Goal: Transaction & Acquisition: Purchase product/service

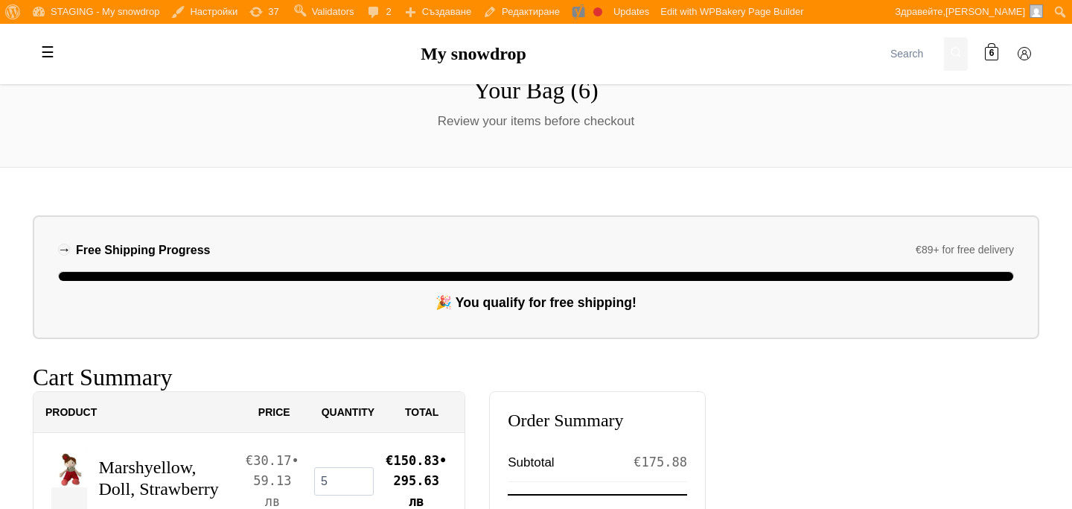
scroll to position [71, 0]
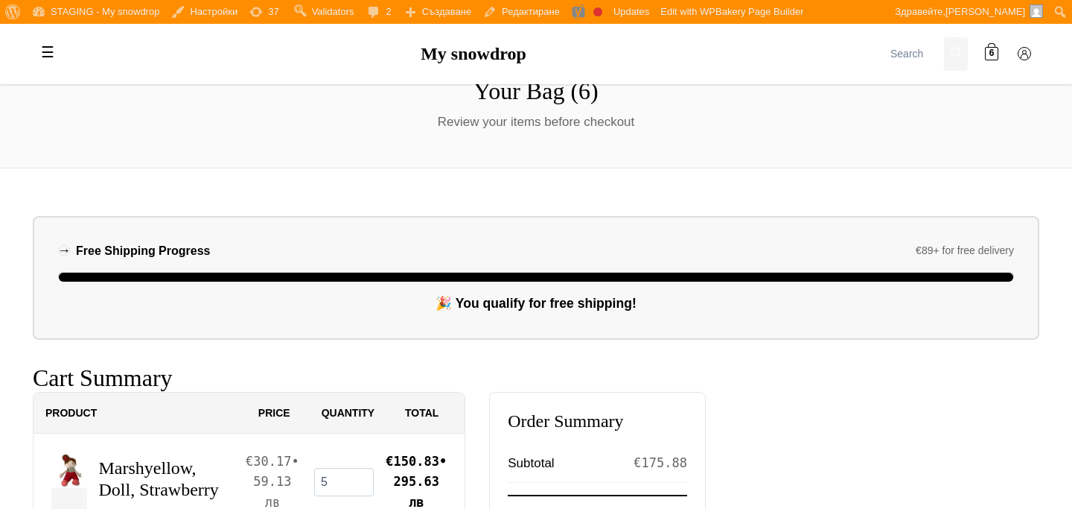
click at [444, 299] on span "🎉 You qualify for free shipping!" at bounding box center [536, 303] width 201 height 15
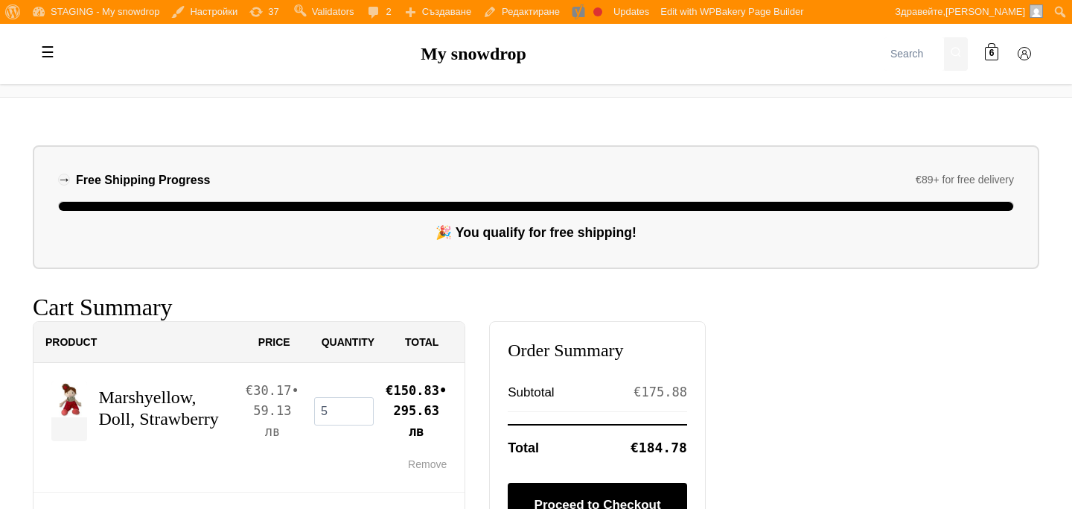
scroll to position [145, 0]
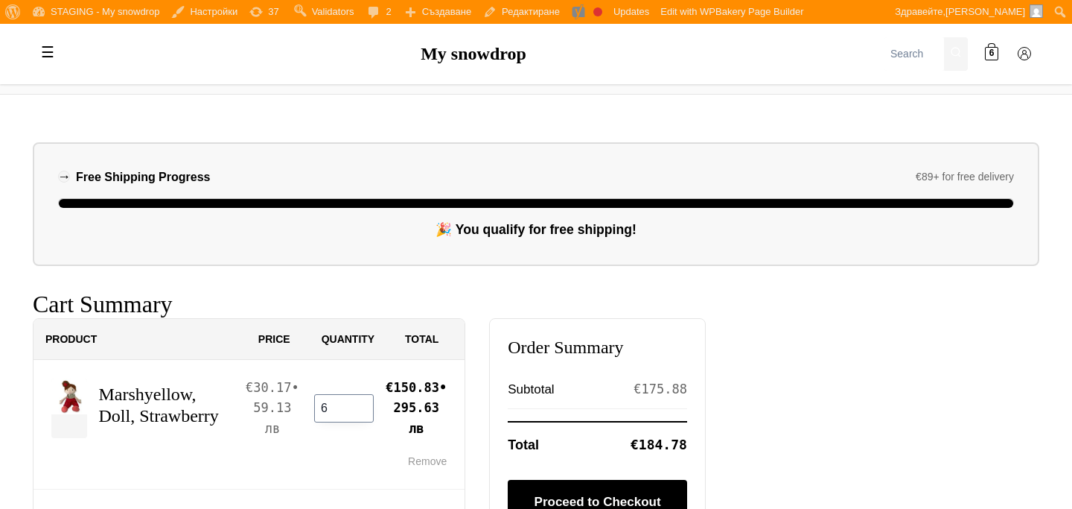
type input "6"
click at [362, 404] on input "6" at bounding box center [344, 408] width 60 height 28
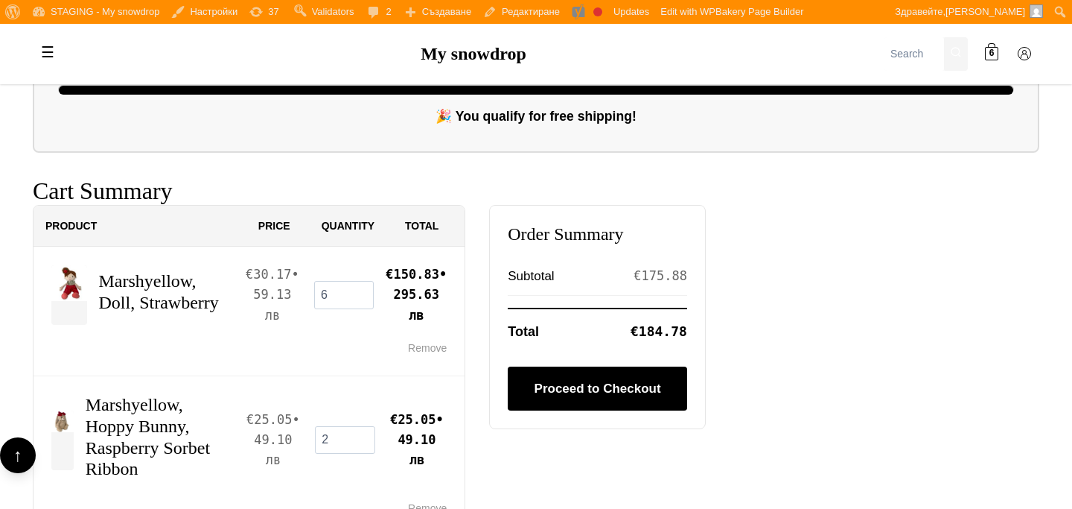
scroll to position [261, 0]
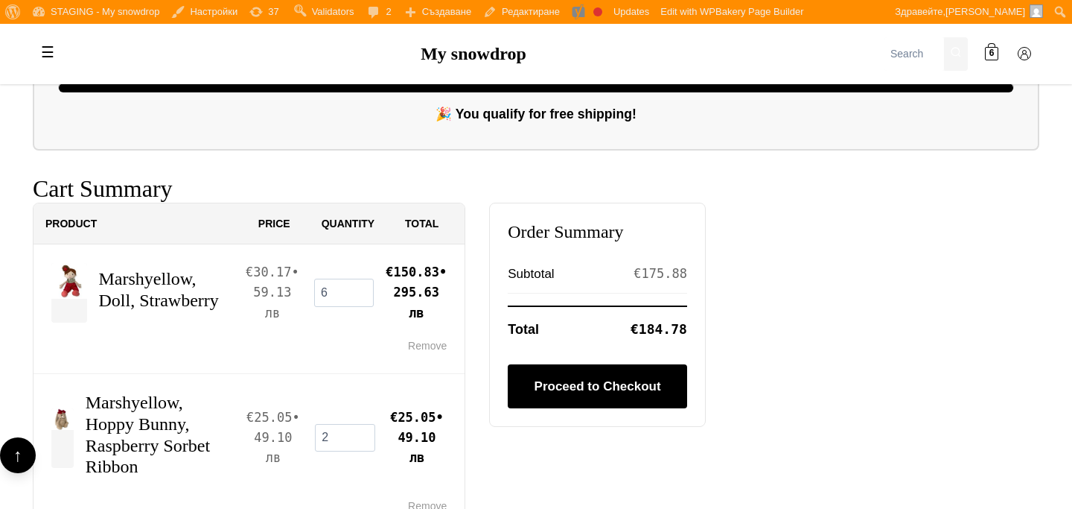
click at [68, 305] on div at bounding box center [69, 293] width 36 height 60
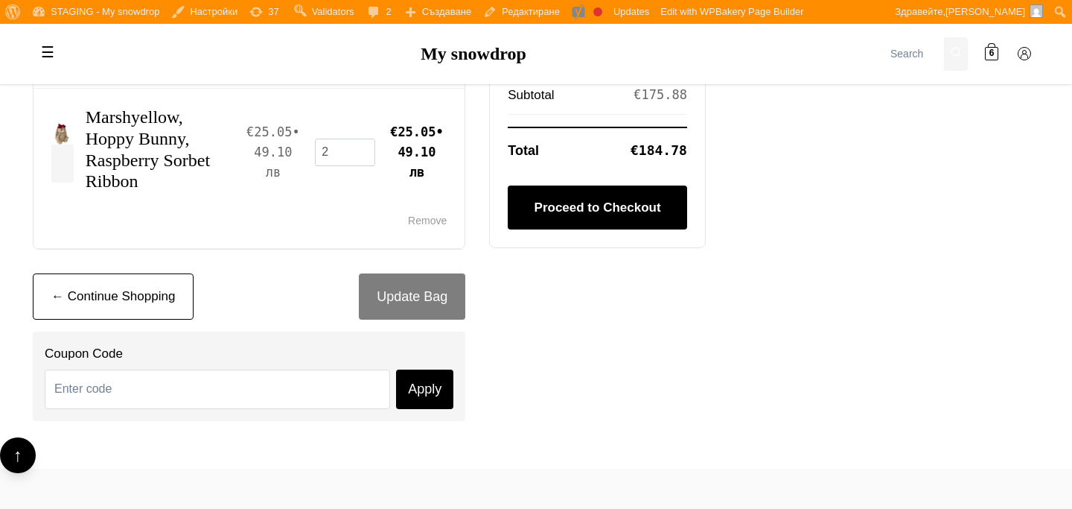
scroll to position [580, 0]
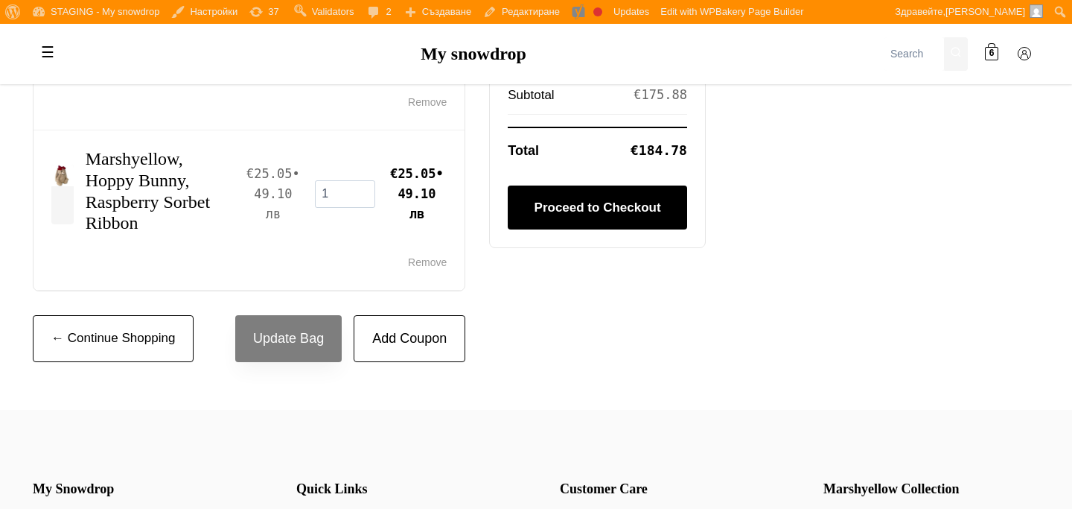
scroll to position [448, 0]
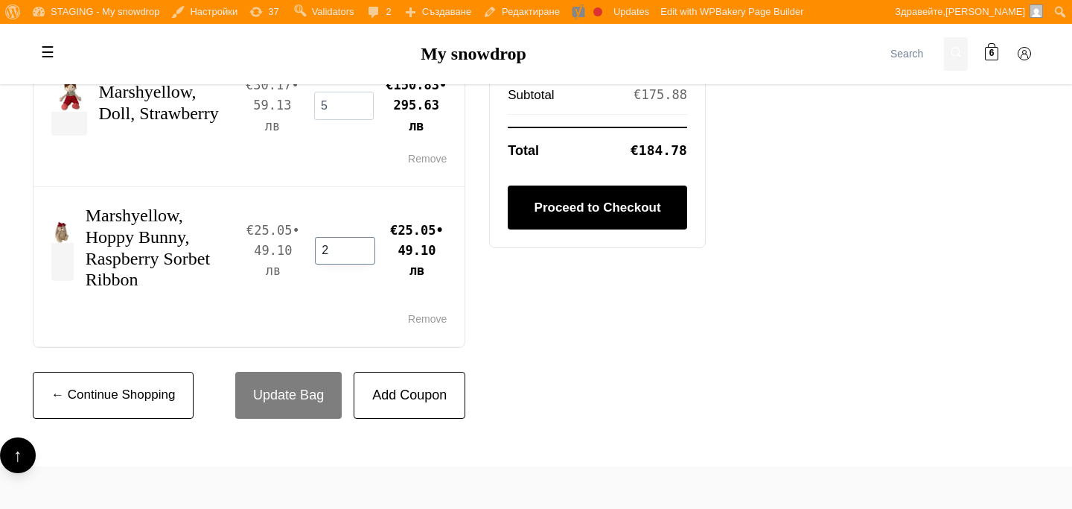
type input "2"
click at [364, 248] on input "2" at bounding box center [345, 251] width 60 height 28
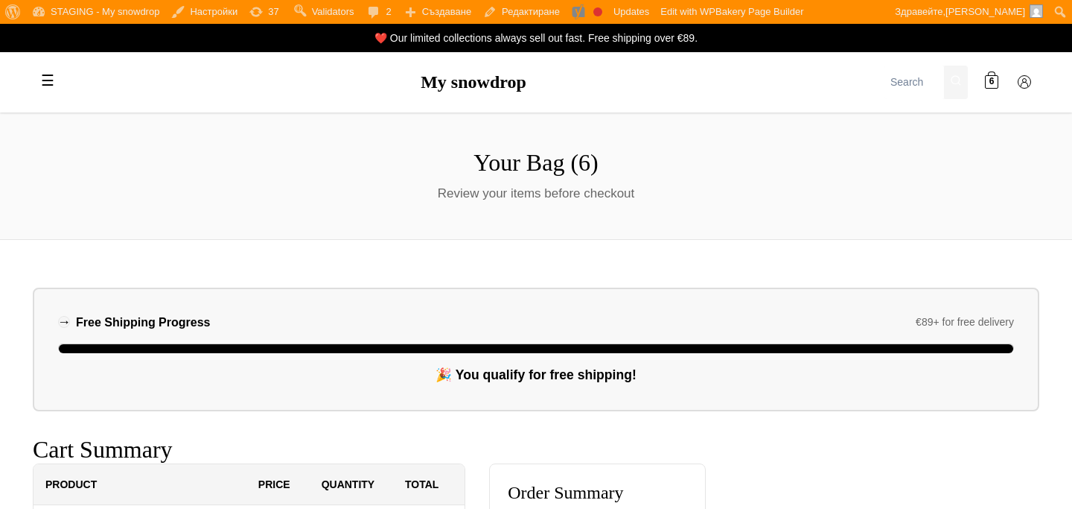
scroll to position [448, 0]
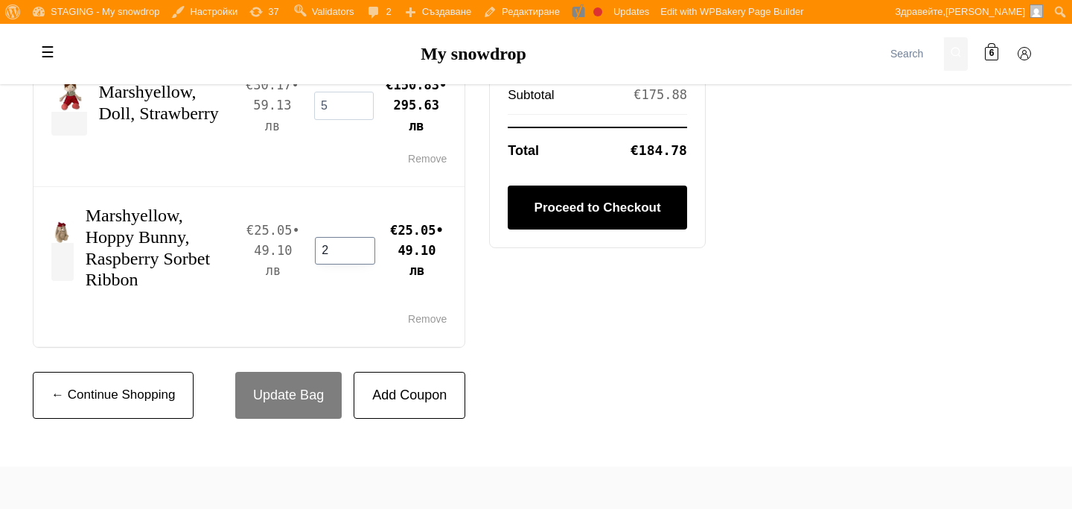
click at [366, 249] on input "2" at bounding box center [345, 251] width 60 height 28
type input "3"
click at [360, 249] on input "3" at bounding box center [345, 251] width 60 height 28
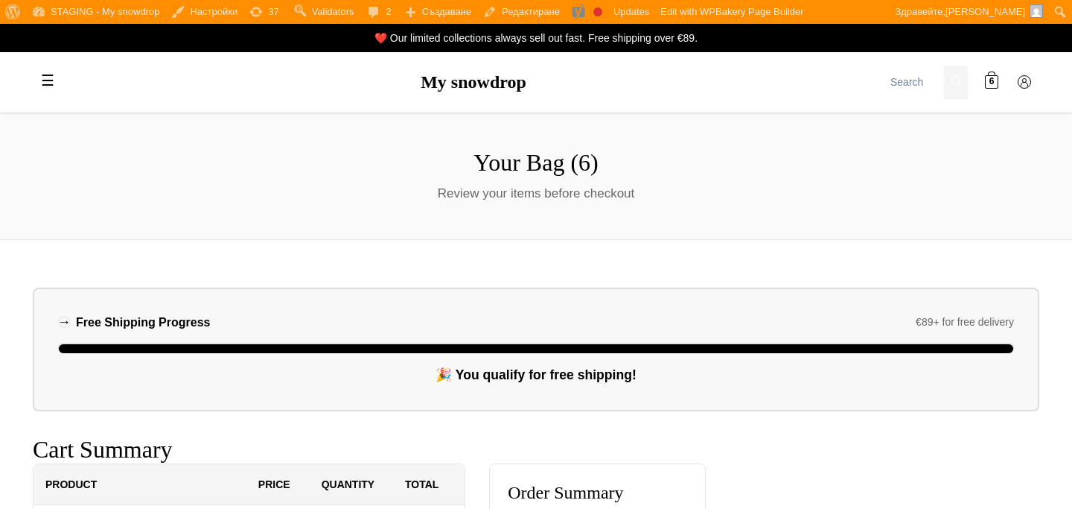
scroll to position [448, 0]
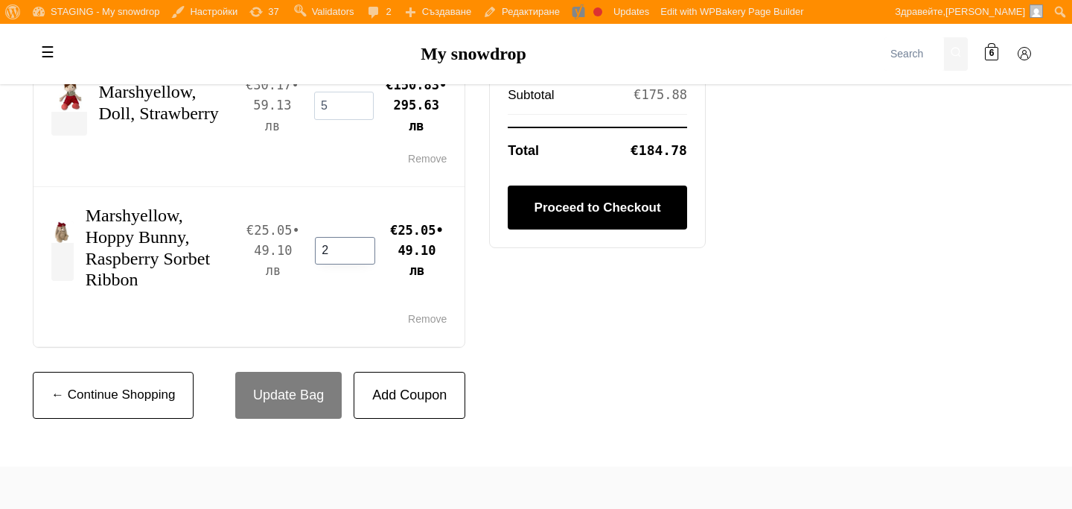
type input "2"
click at [363, 248] on input "2" at bounding box center [345, 251] width 60 height 28
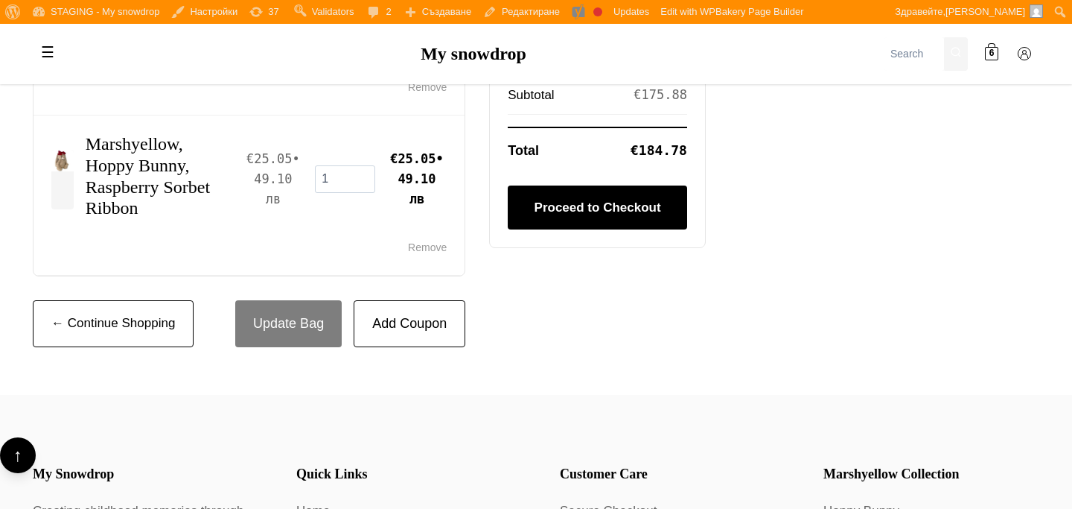
scroll to position [517, 0]
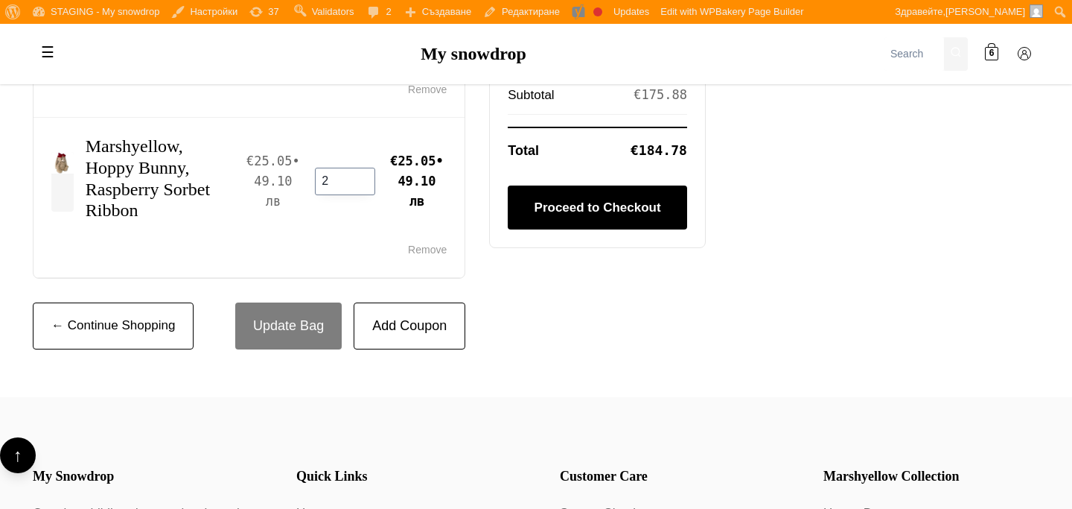
type input "2"
click at [366, 177] on input "2" at bounding box center [345, 182] width 60 height 28
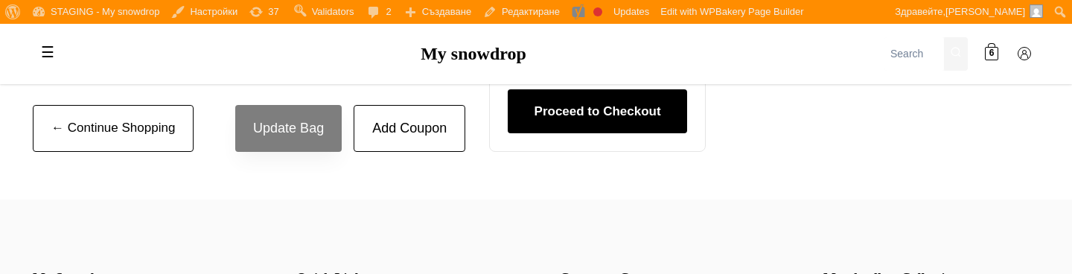
scroll to position [704, 0]
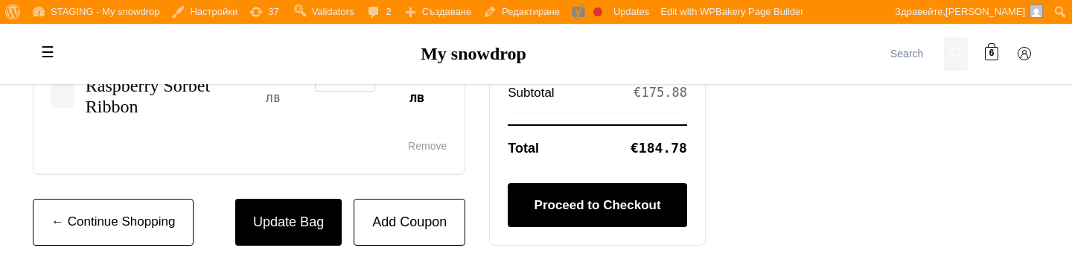
scroll to position [664, 0]
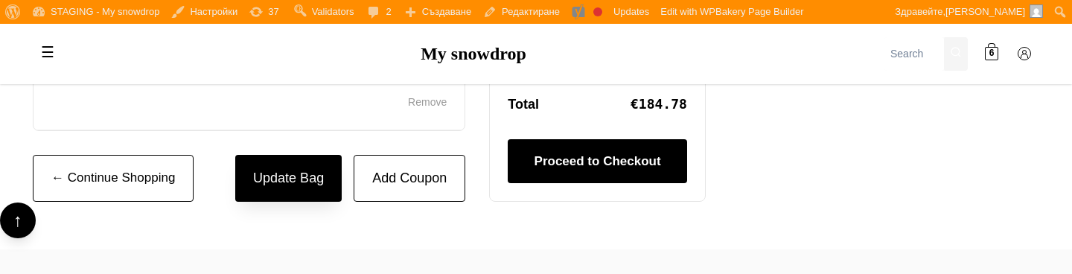
click at [294, 182] on button "Update Bag" at bounding box center [288, 178] width 106 height 47
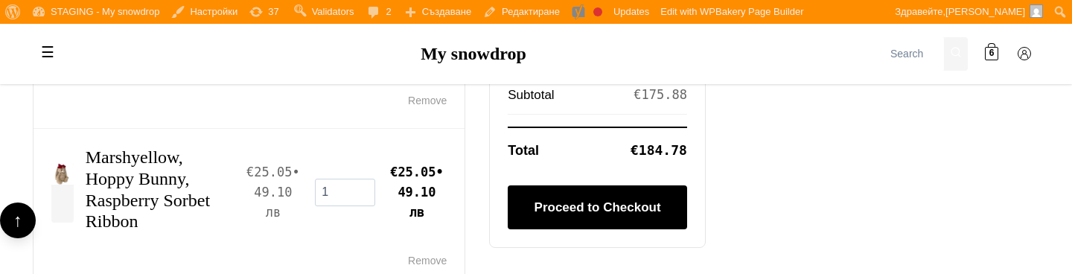
scroll to position [573, 0]
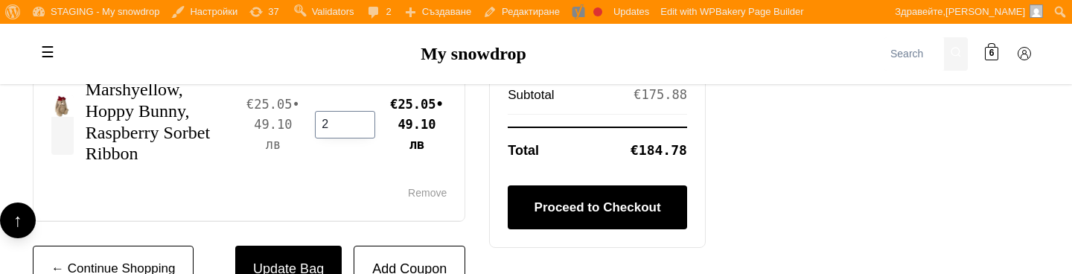
type input "2"
click at [366, 119] on input "2" at bounding box center [345, 125] width 60 height 28
click at [314, 268] on button "Update Bag" at bounding box center [288, 269] width 106 height 47
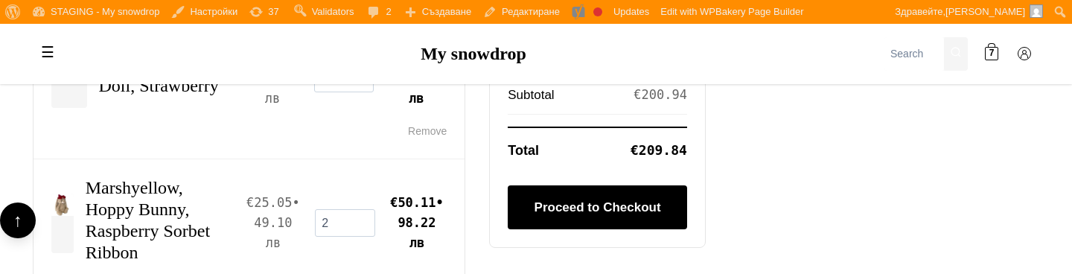
scroll to position [496, 0]
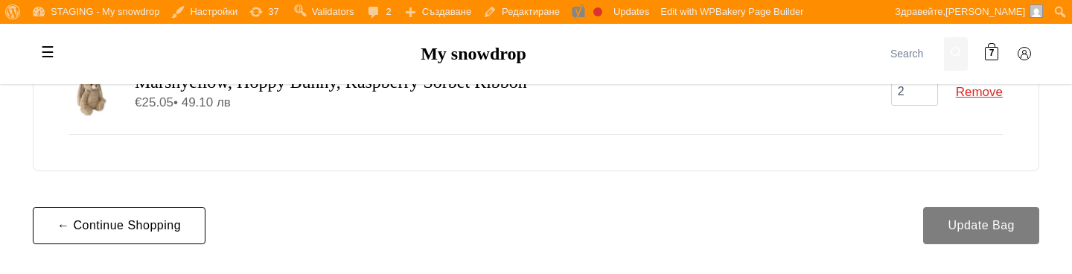
scroll to position [144, 0]
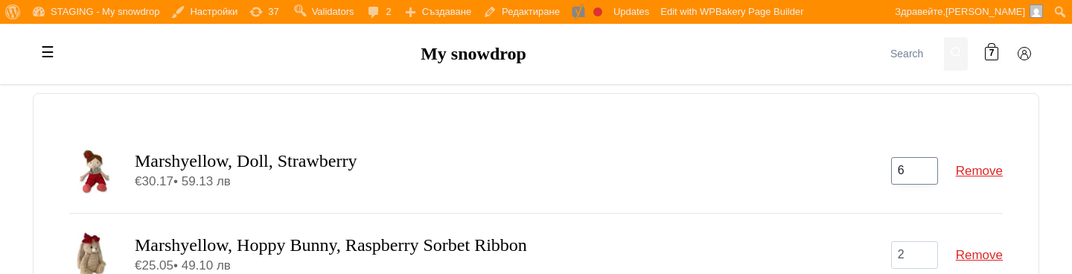
type input "6"
click at [926, 168] on input "6" at bounding box center [914, 171] width 47 height 28
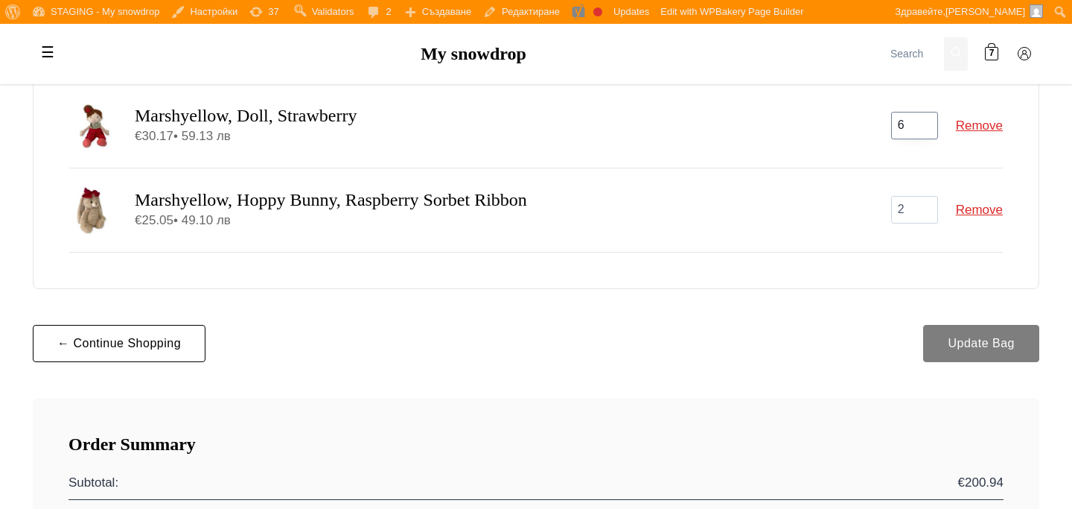
scroll to position [0, 0]
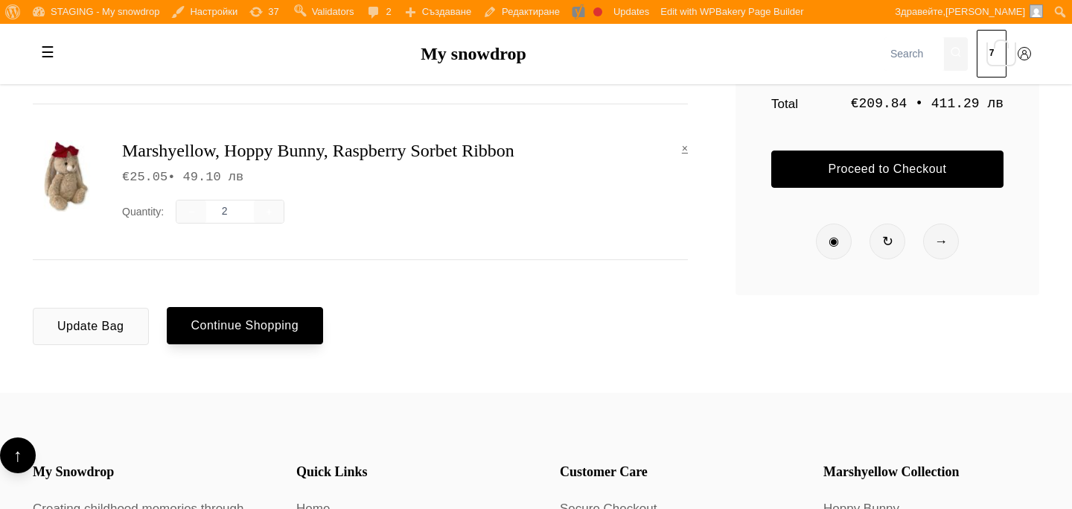
scroll to position [407, 0]
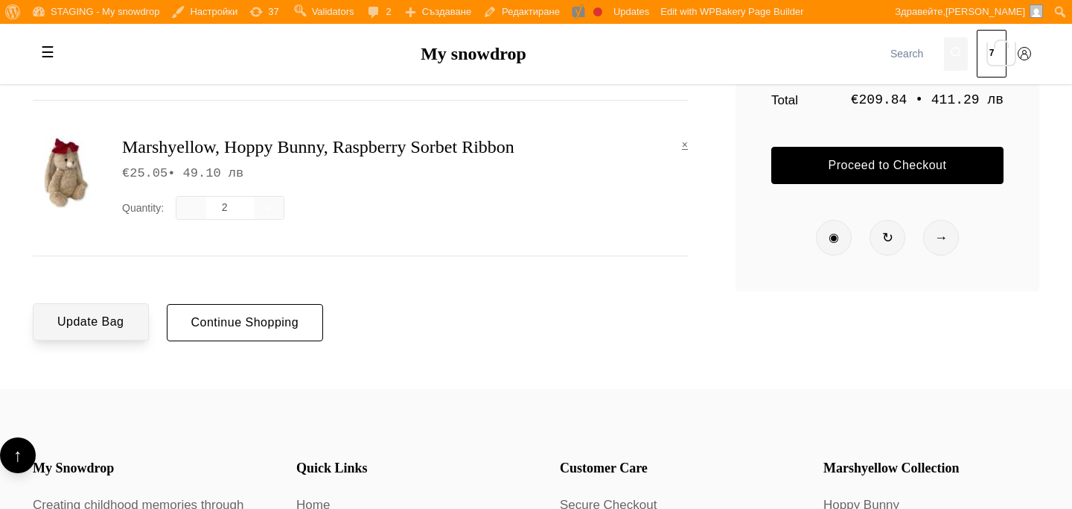
click at [95, 326] on button "Update Bag" at bounding box center [91, 321] width 116 height 37
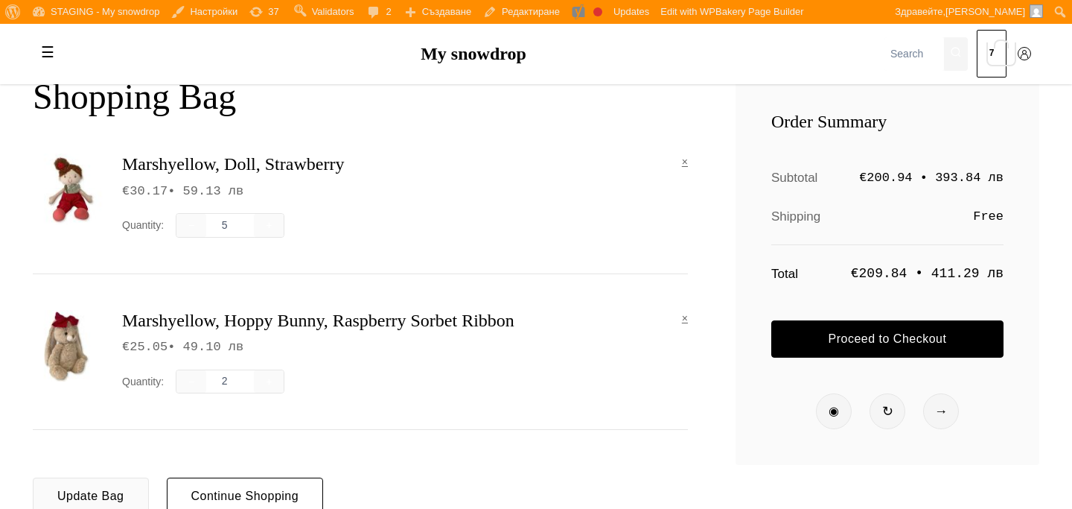
scroll to position [291, 0]
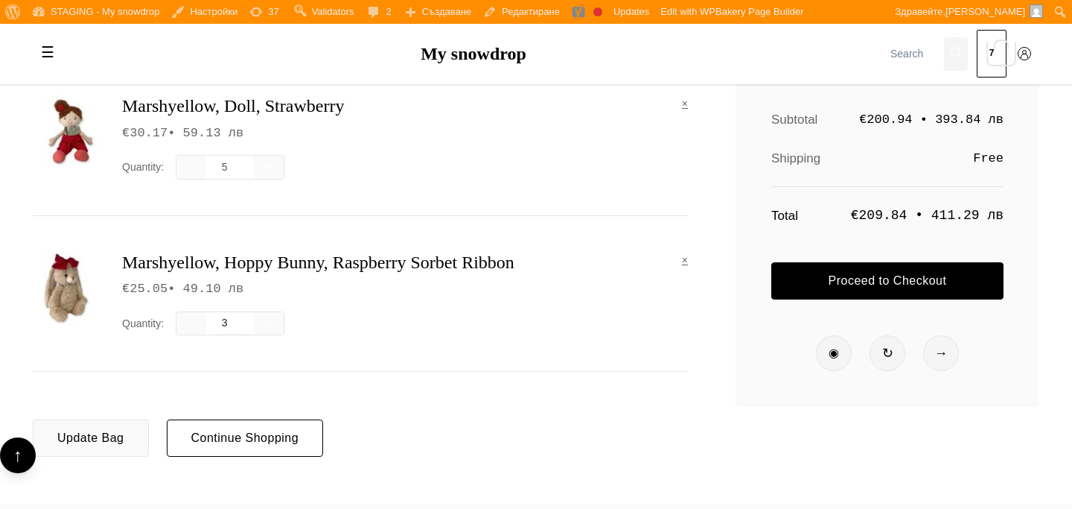
type input "3"
click at [244, 319] on input "3" at bounding box center [230, 323] width 48 height 21
click at [121, 430] on button "Update Bag" at bounding box center [91, 437] width 116 height 37
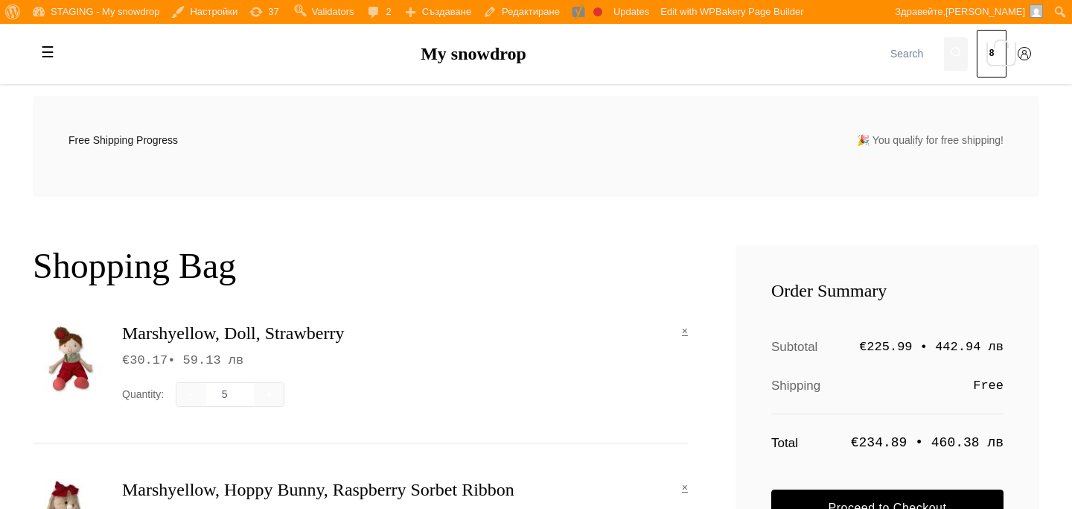
scroll to position [63, 0]
